Goal: Understand process/instructions

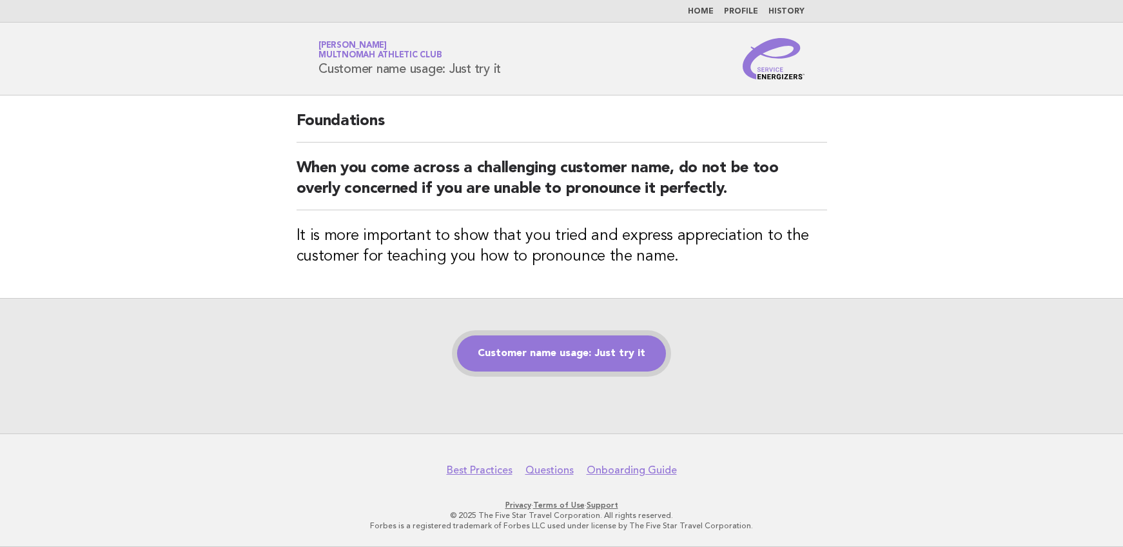
click at [506, 369] on link "Customer name usage: Just try it" at bounding box center [561, 353] width 209 height 36
click at [510, 356] on link "Customer name usage: Just try it" at bounding box center [561, 353] width 209 height 36
click at [557, 362] on link "Customer name usage: Just try it" at bounding box center [561, 353] width 209 height 36
click at [558, 367] on link "Customer name usage: Just try it" at bounding box center [561, 353] width 209 height 36
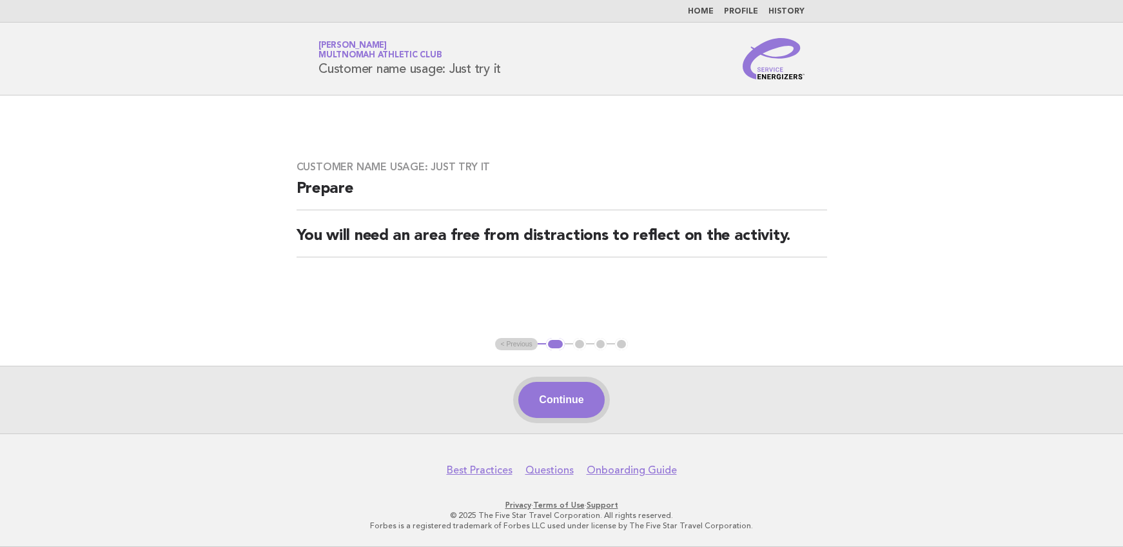
click at [574, 401] on button "Continue" at bounding box center [561, 400] width 86 height 36
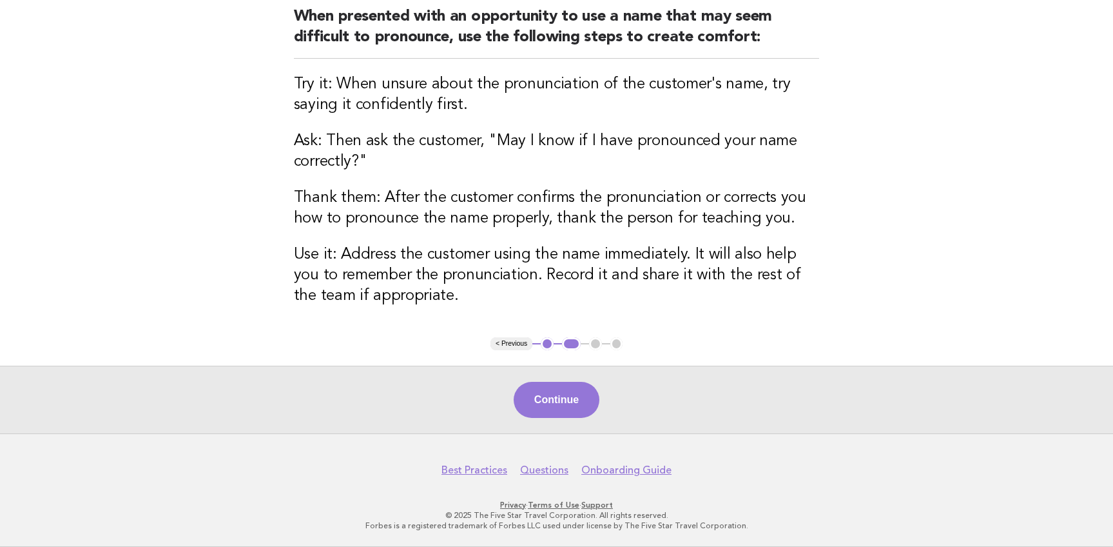
click at [572, 404] on button "Continue" at bounding box center [557, 400] width 86 height 36
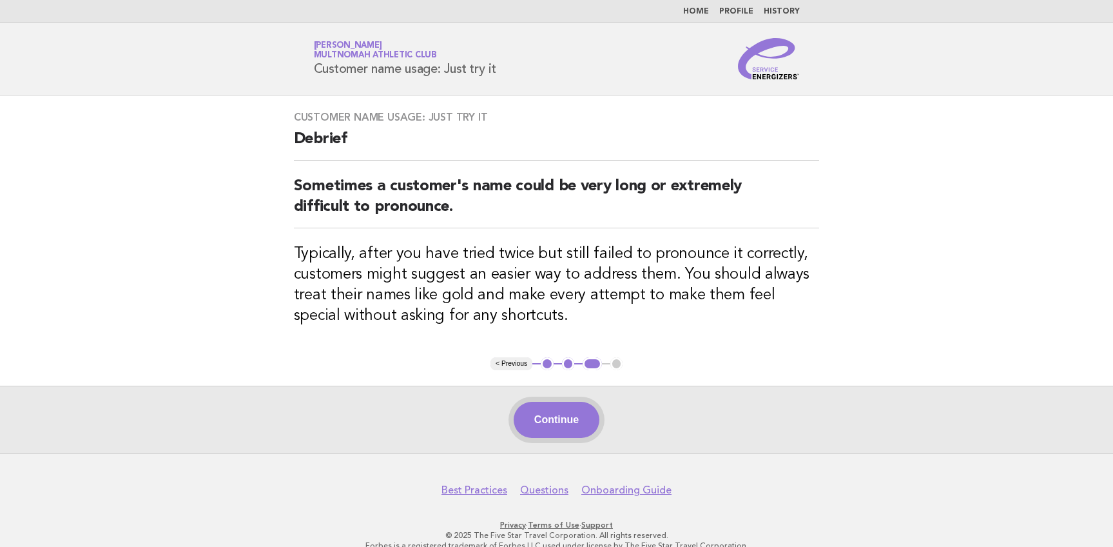
scroll to position [3, 0]
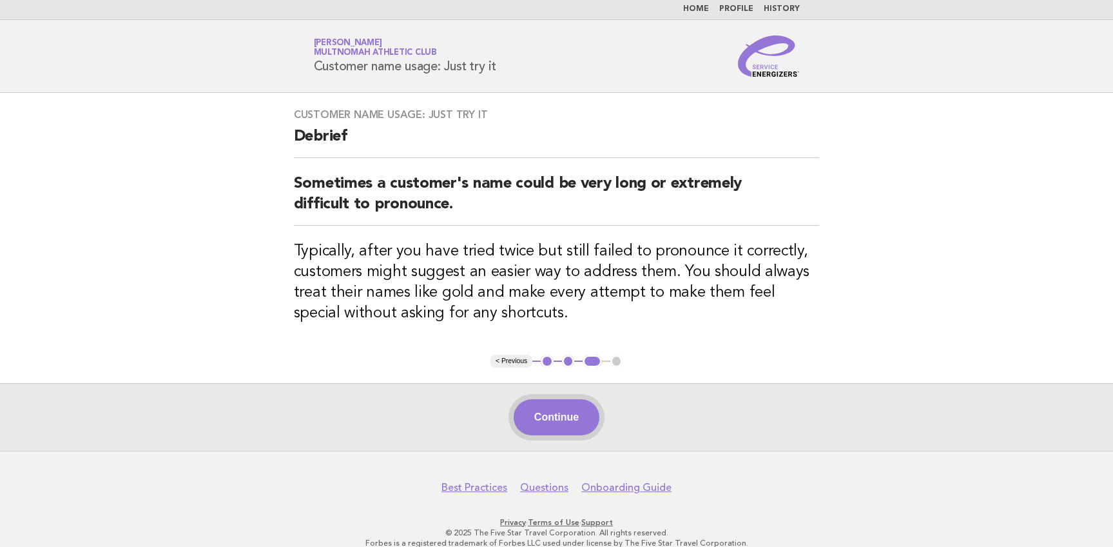
click at [561, 424] on button "Continue" at bounding box center [557, 417] width 86 height 36
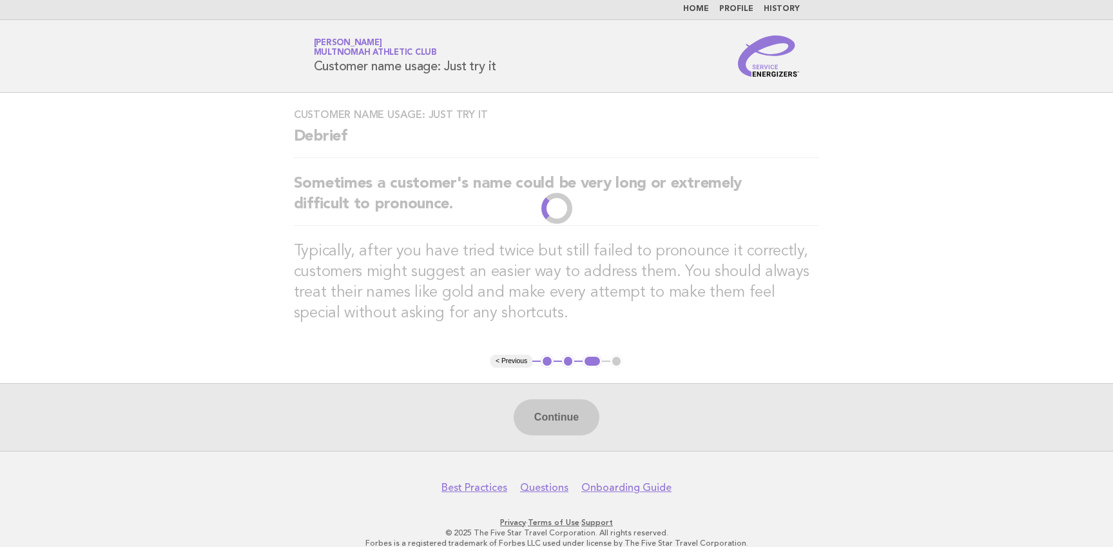
scroll to position [0, 0]
